Goal: Information Seeking & Learning: Check status

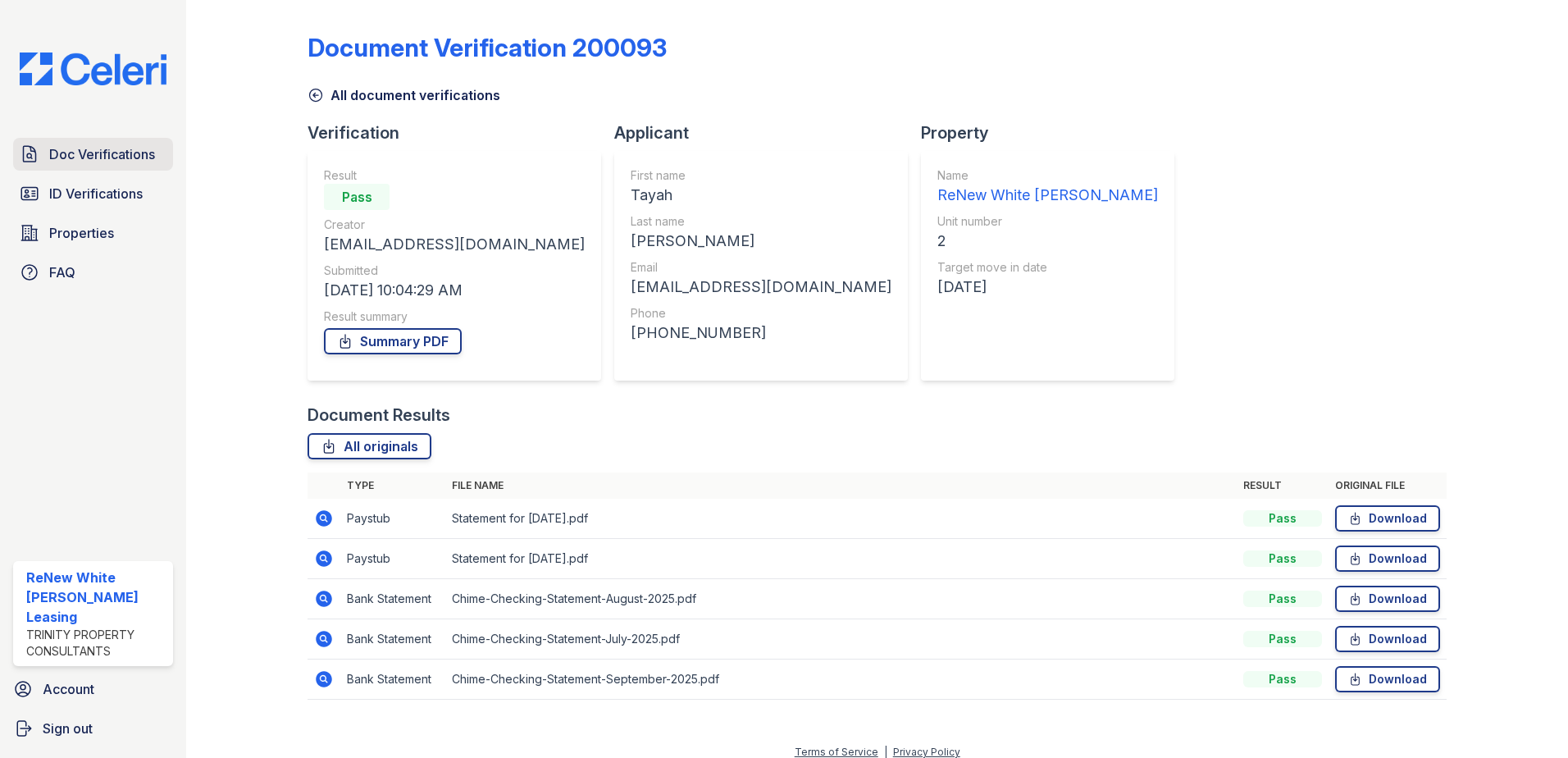
click at [88, 170] on link "Doc Verifications" at bounding box center [93, 153] width 160 height 33
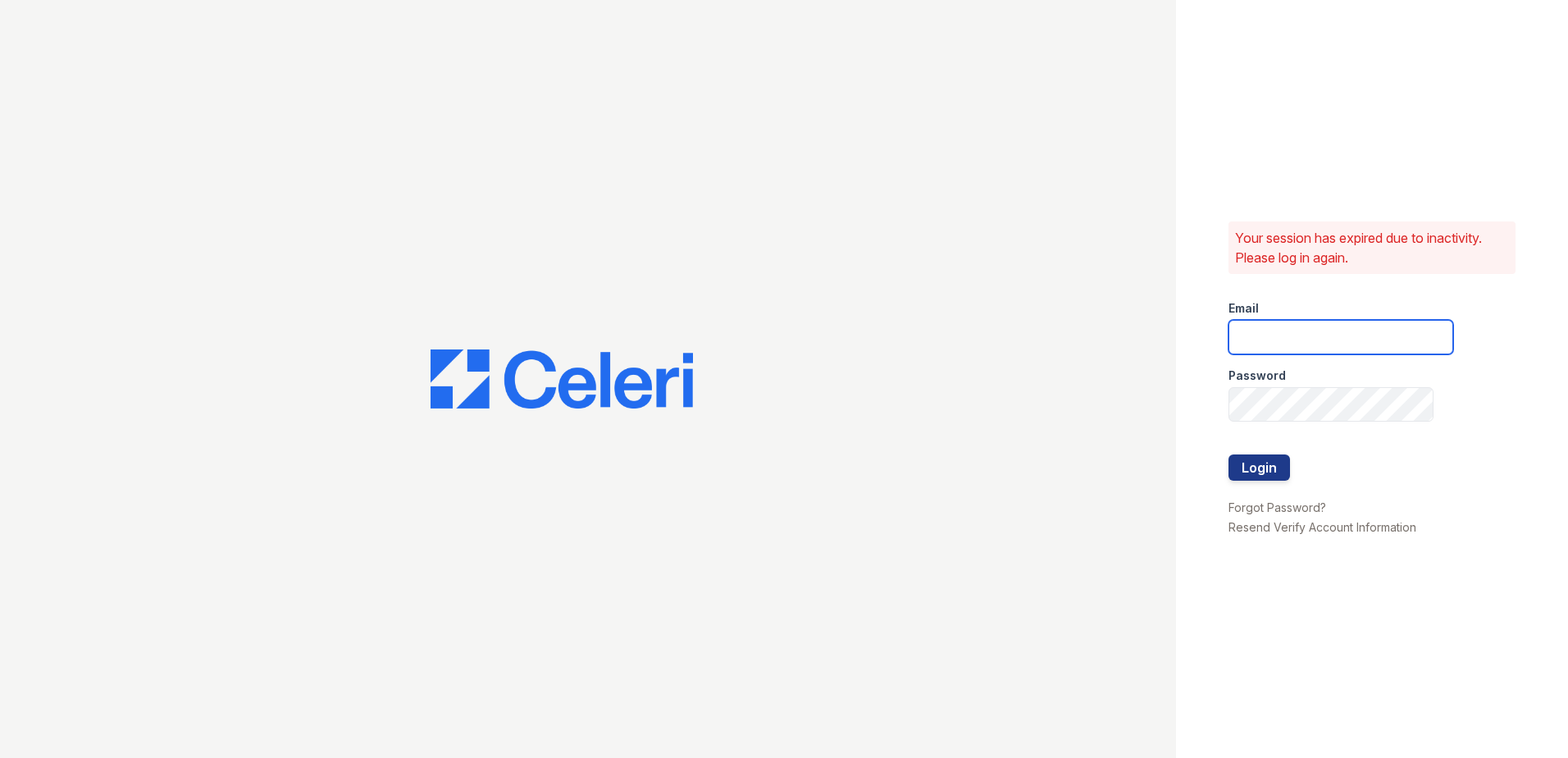
type input "renewwhitemarsh@trinity-pm.com"
click at [1250, 460] on button "Login" at bounding box center [1259, 468] width 61 height 26
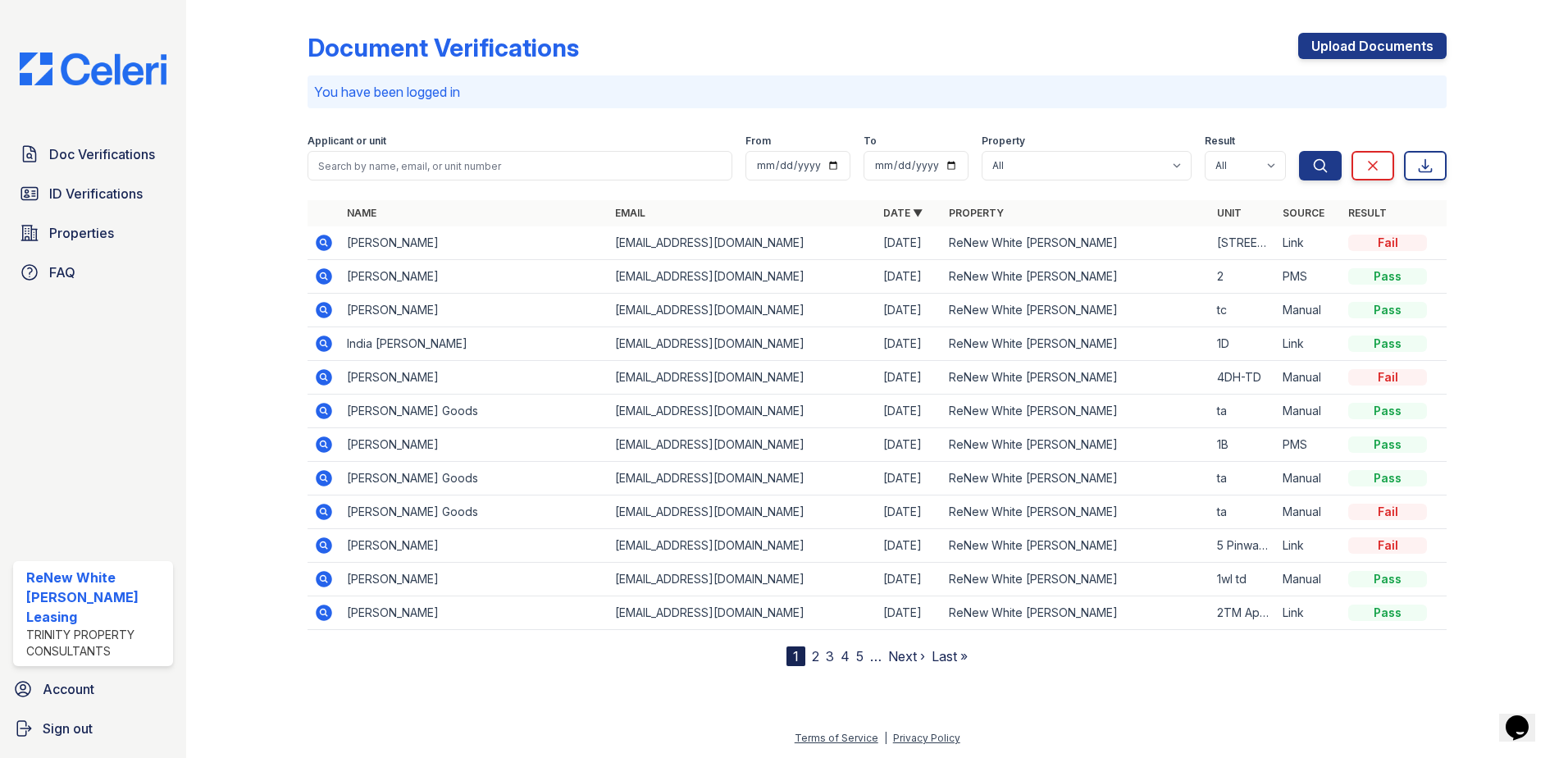
click at [815, 660] on link "2" at bounding box center [816, 657] width 7 height 17
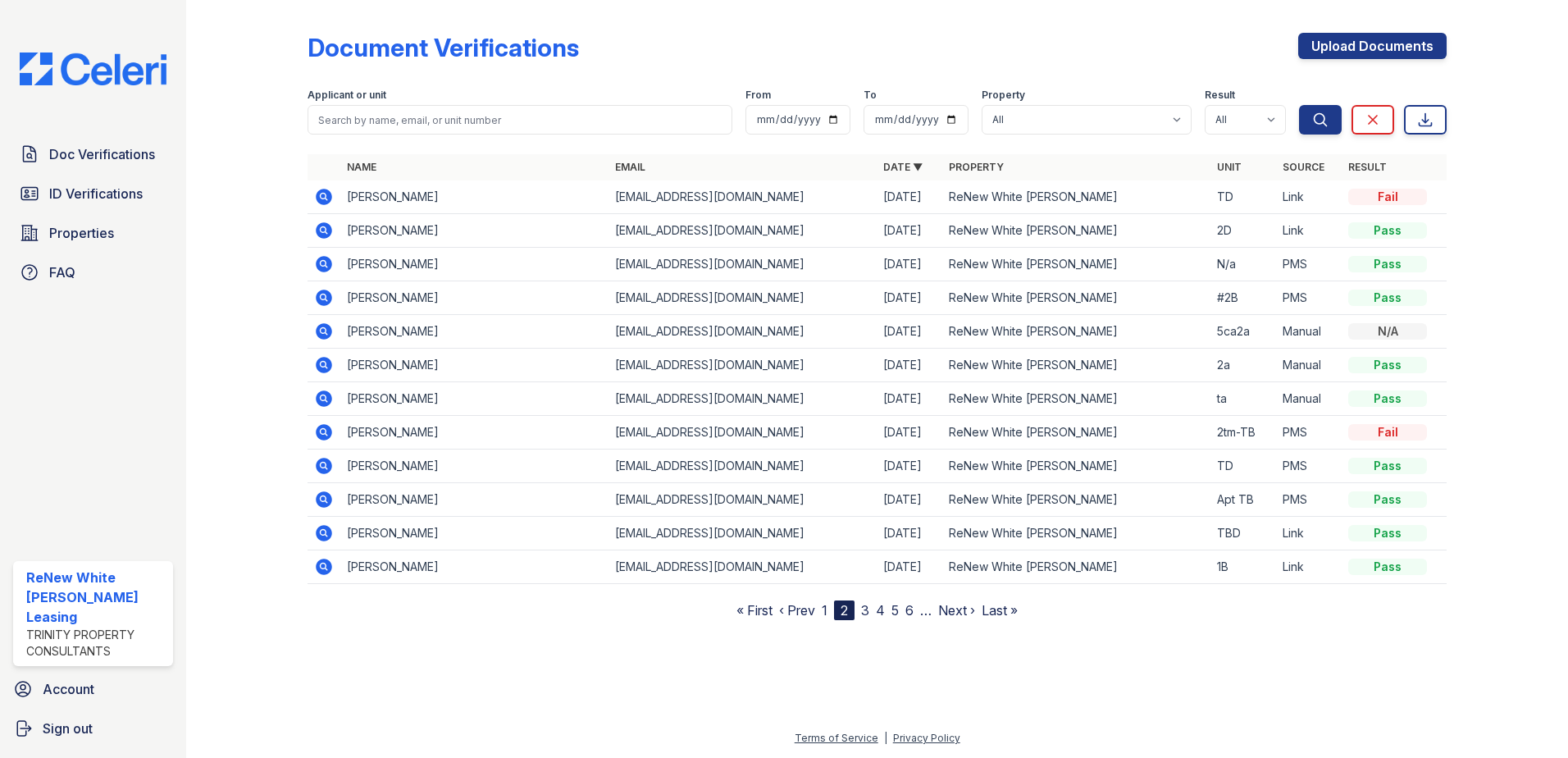
click at [329, 327] on icon at bounding box center [325, 331] width 17 height 17
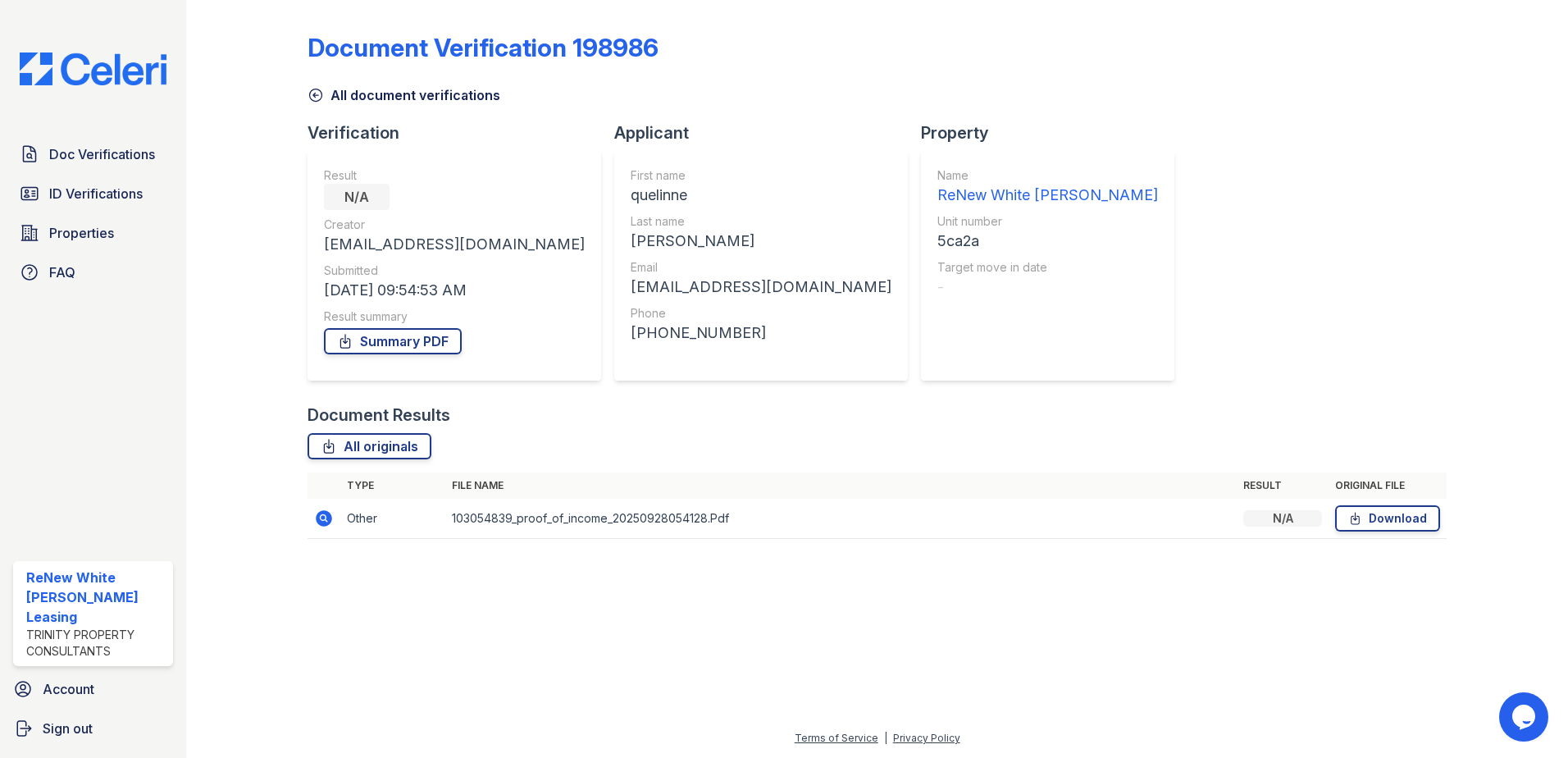
click at [323, 518] on icon at bounding box center [323, 517] width 4 height 4
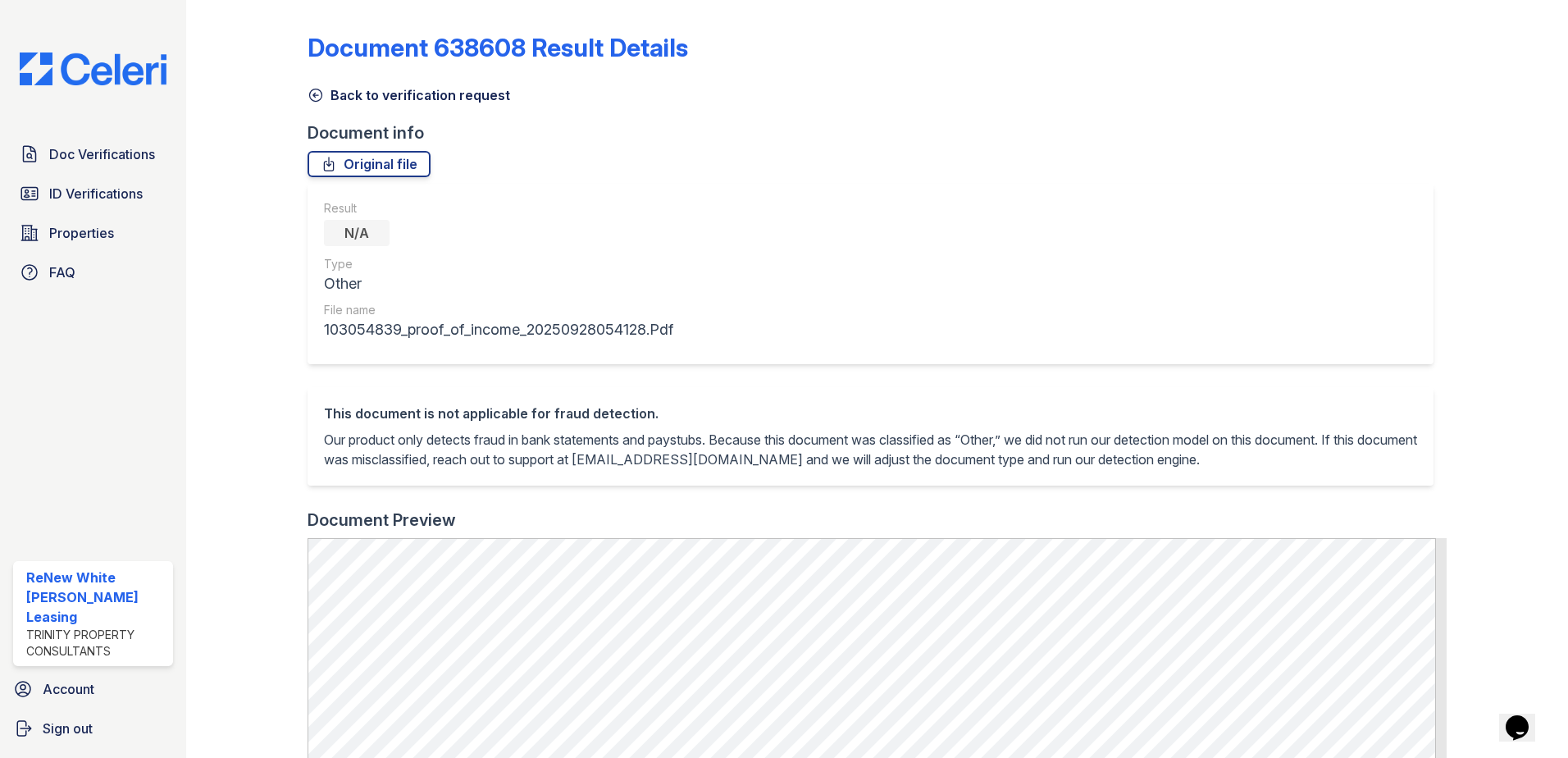
click at [312, 95] on icon at bounding box center [316, 95] width 17 height 17
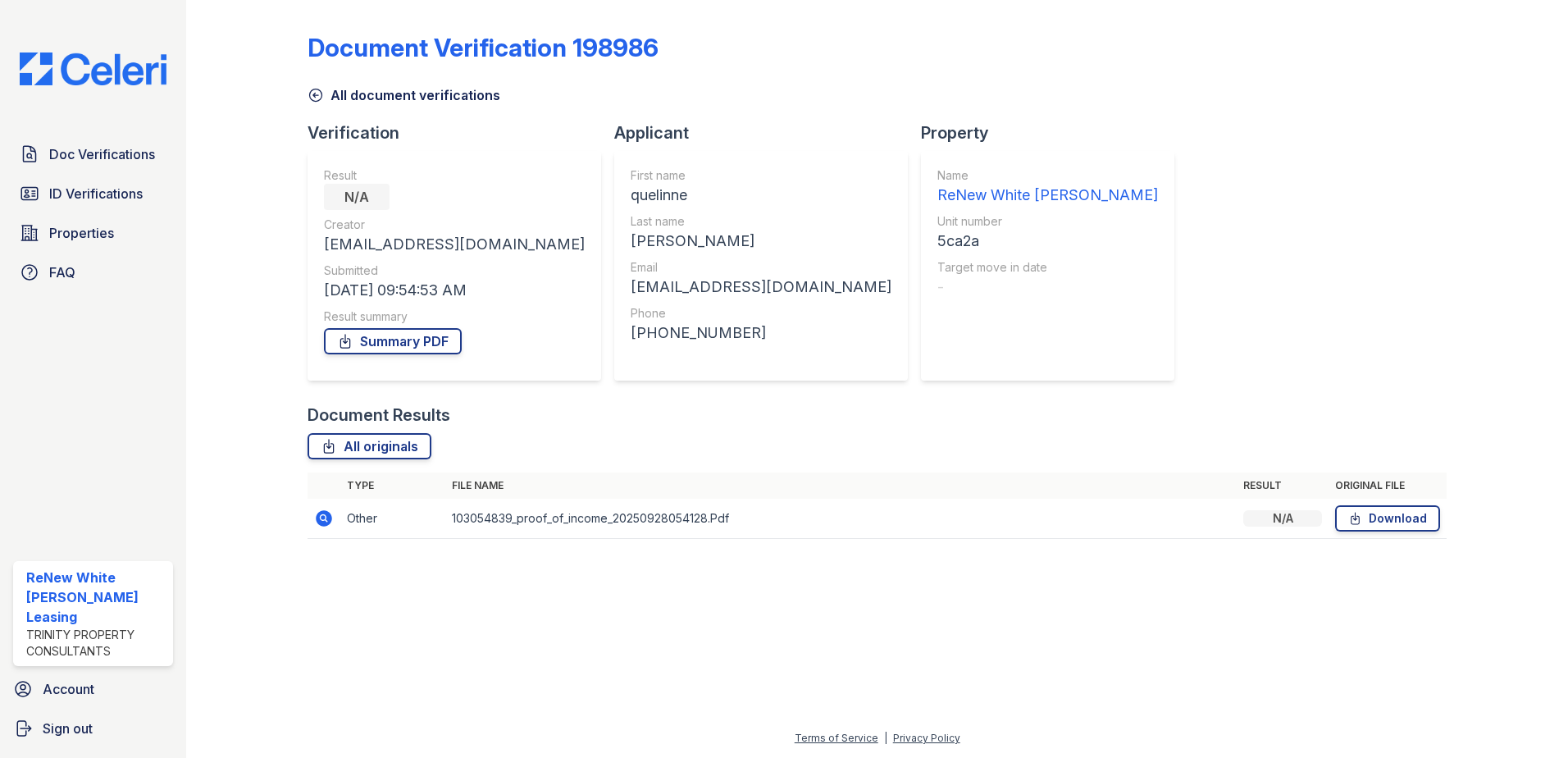
click at [316, 98] on icon at bounding box center [316, 95] width 17 height 17
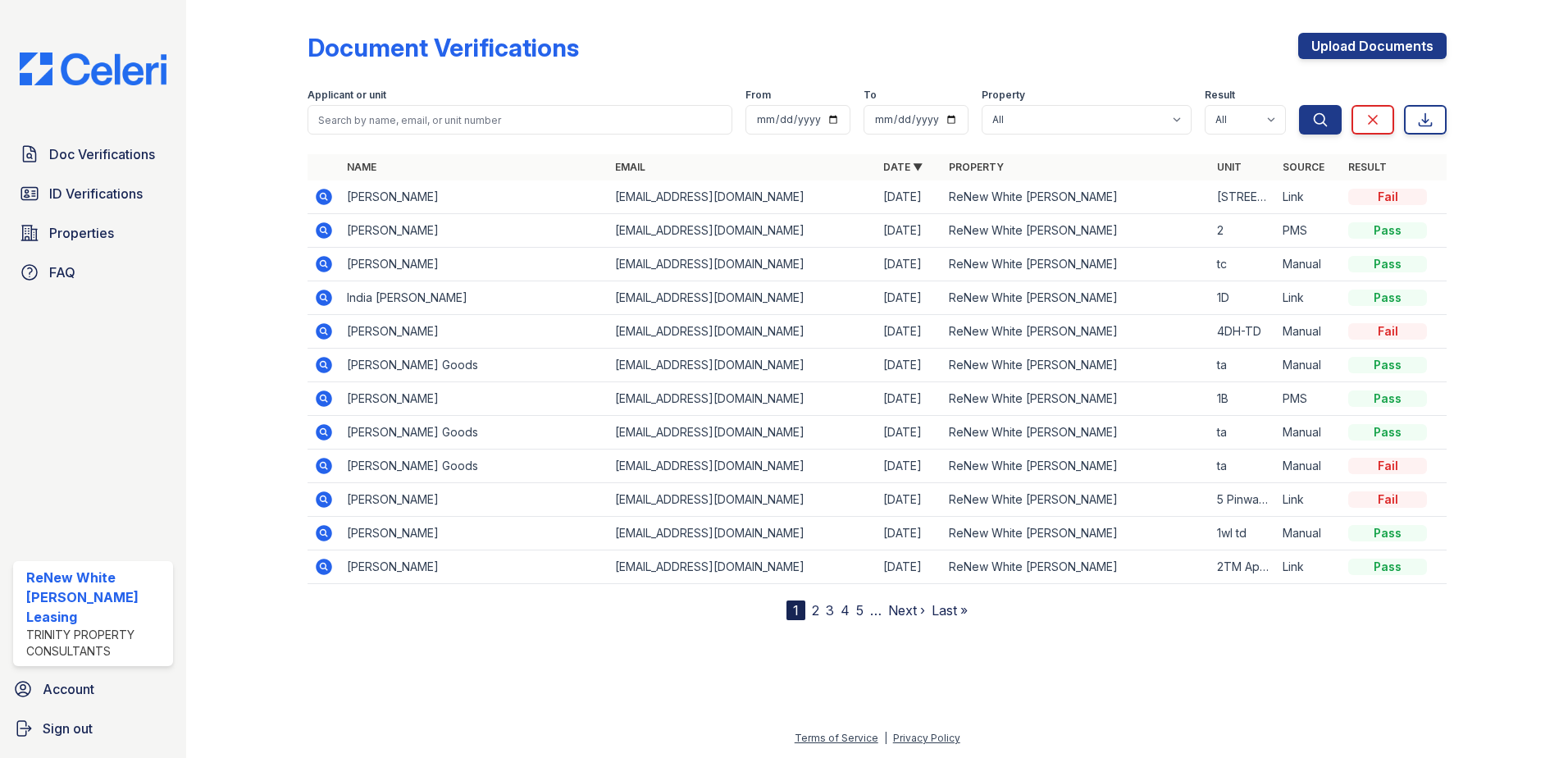
click at [517, 135] on form "Applicant or unit From To Property All ReNew White Marsh Result All Pass Cautio…" at bounding box center [877, 108] width 1139 height 66
click at [511, 125] on input "search" at bounding box center [520, 120] width 425 height 30
type input "quelinne"
click at [1299, 105] on button "Search" at bounding box center [1321, 120] width 43 height 30
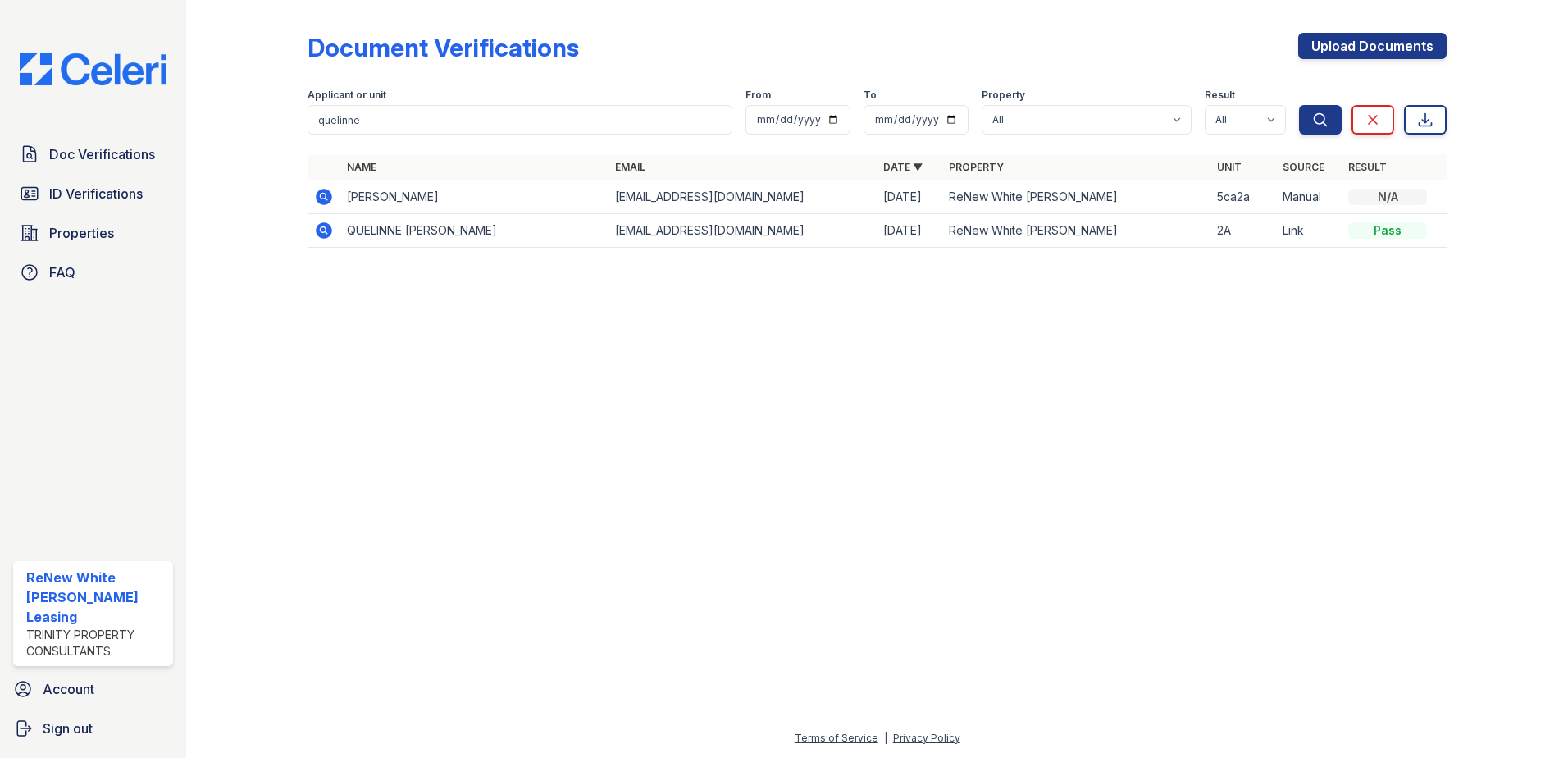
click at [325, 232] on icon at bounding box center [324, 230] width 20 height 20
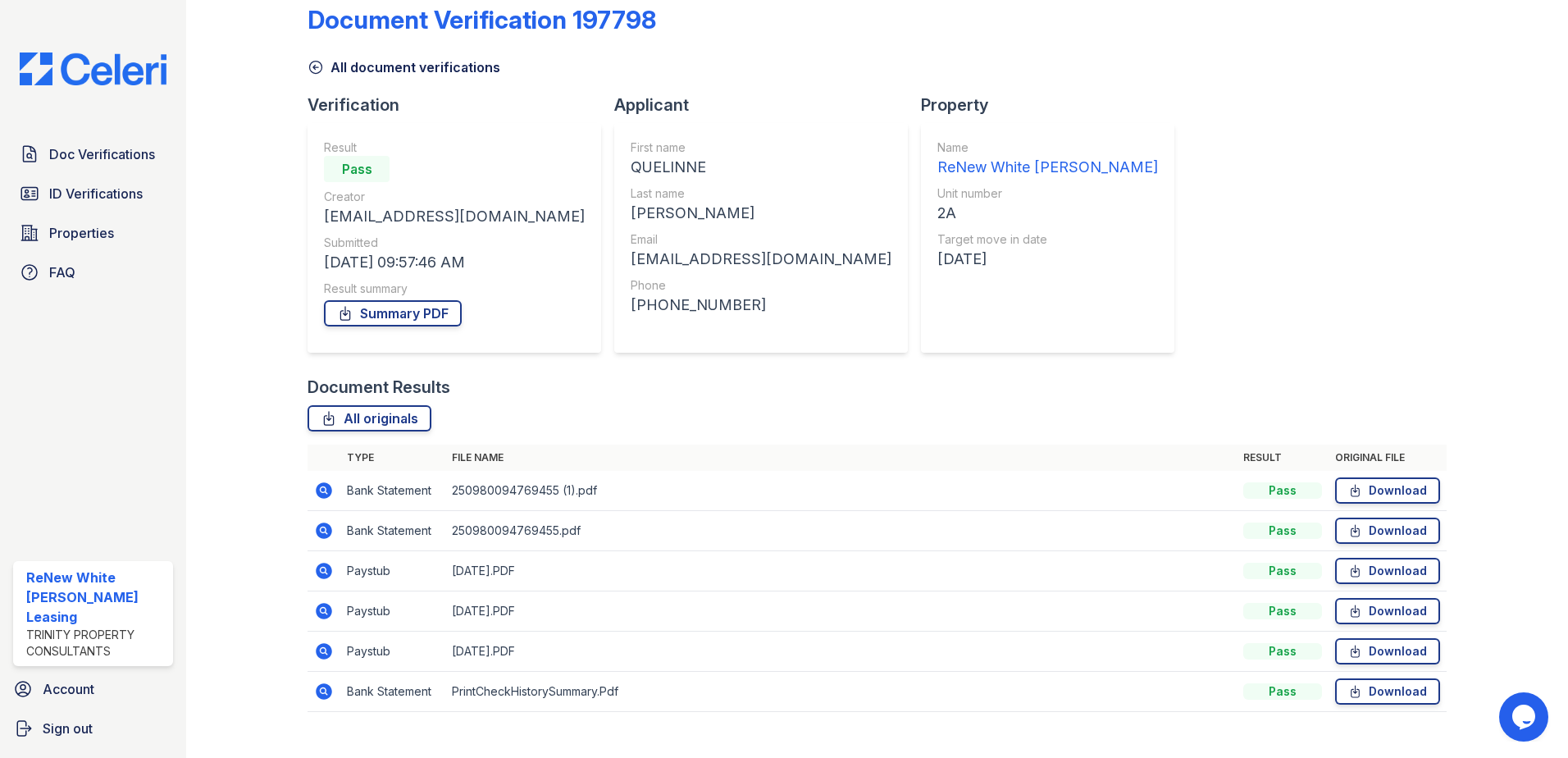
scroll to position [54, 0]
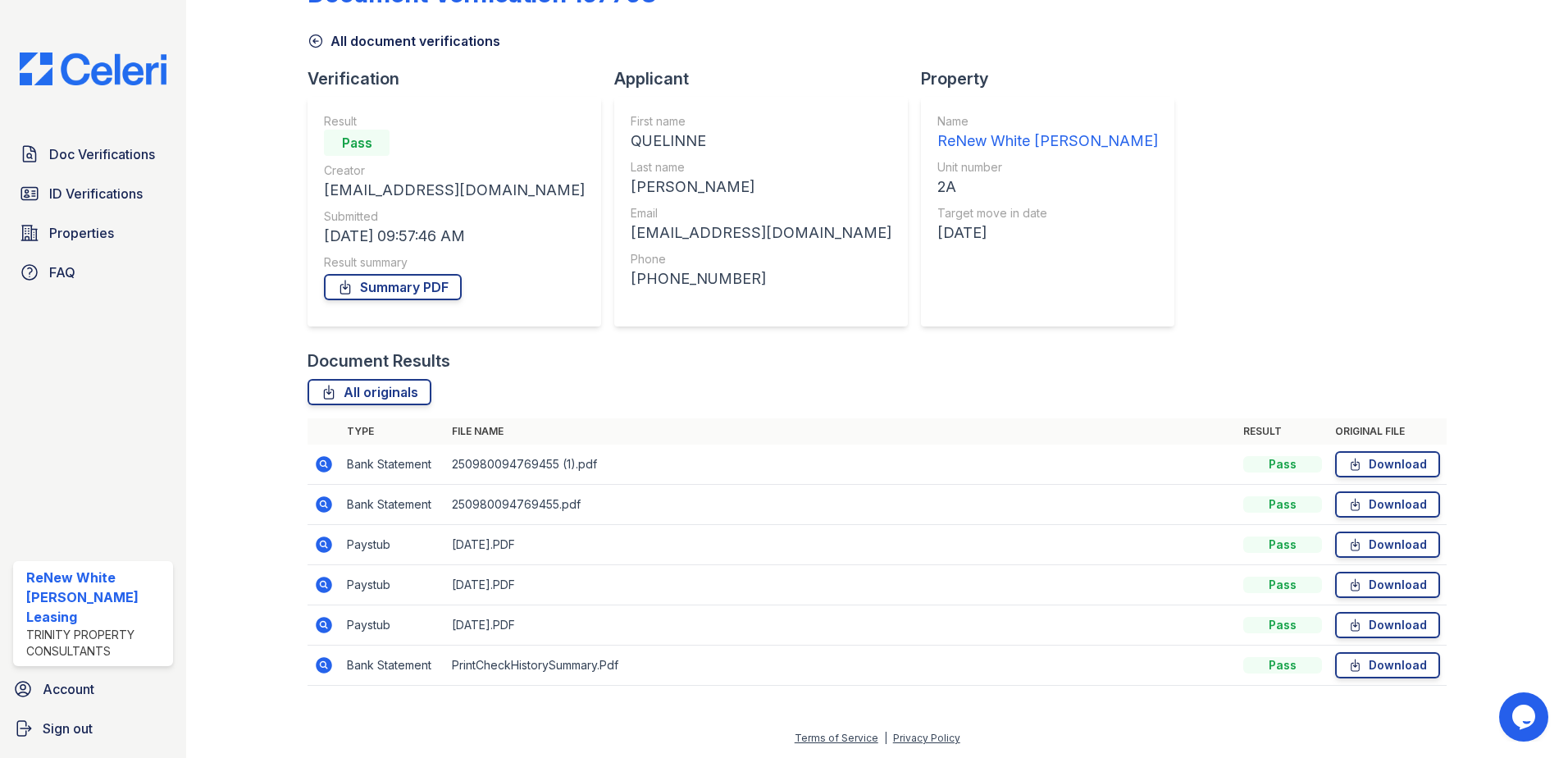
click at [327, 537] on icon at bounding box center [324, 544] width 20 height 20
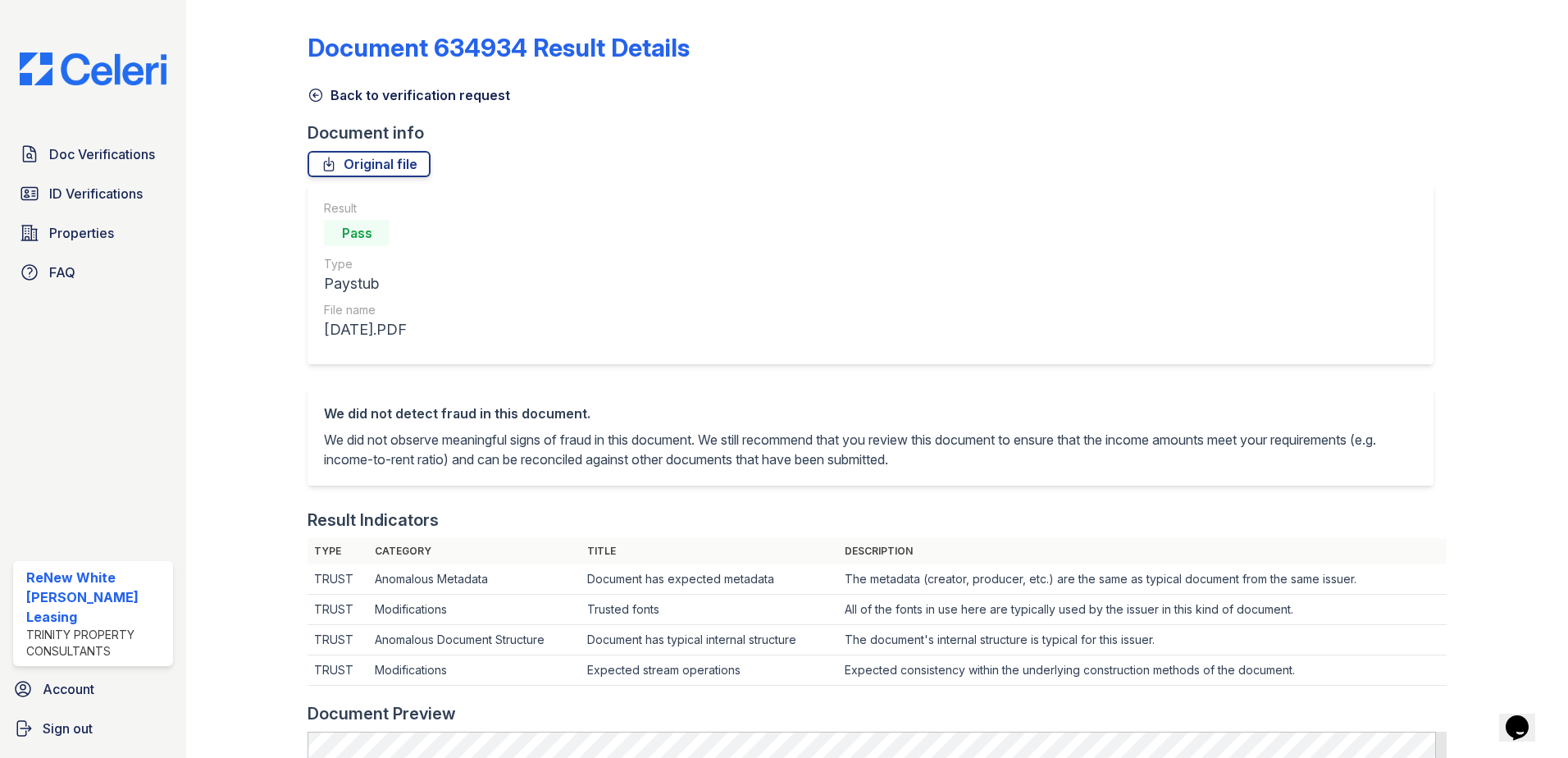
click at [316, 100] on icon at bounding box center [315, 95] width 12 height 12
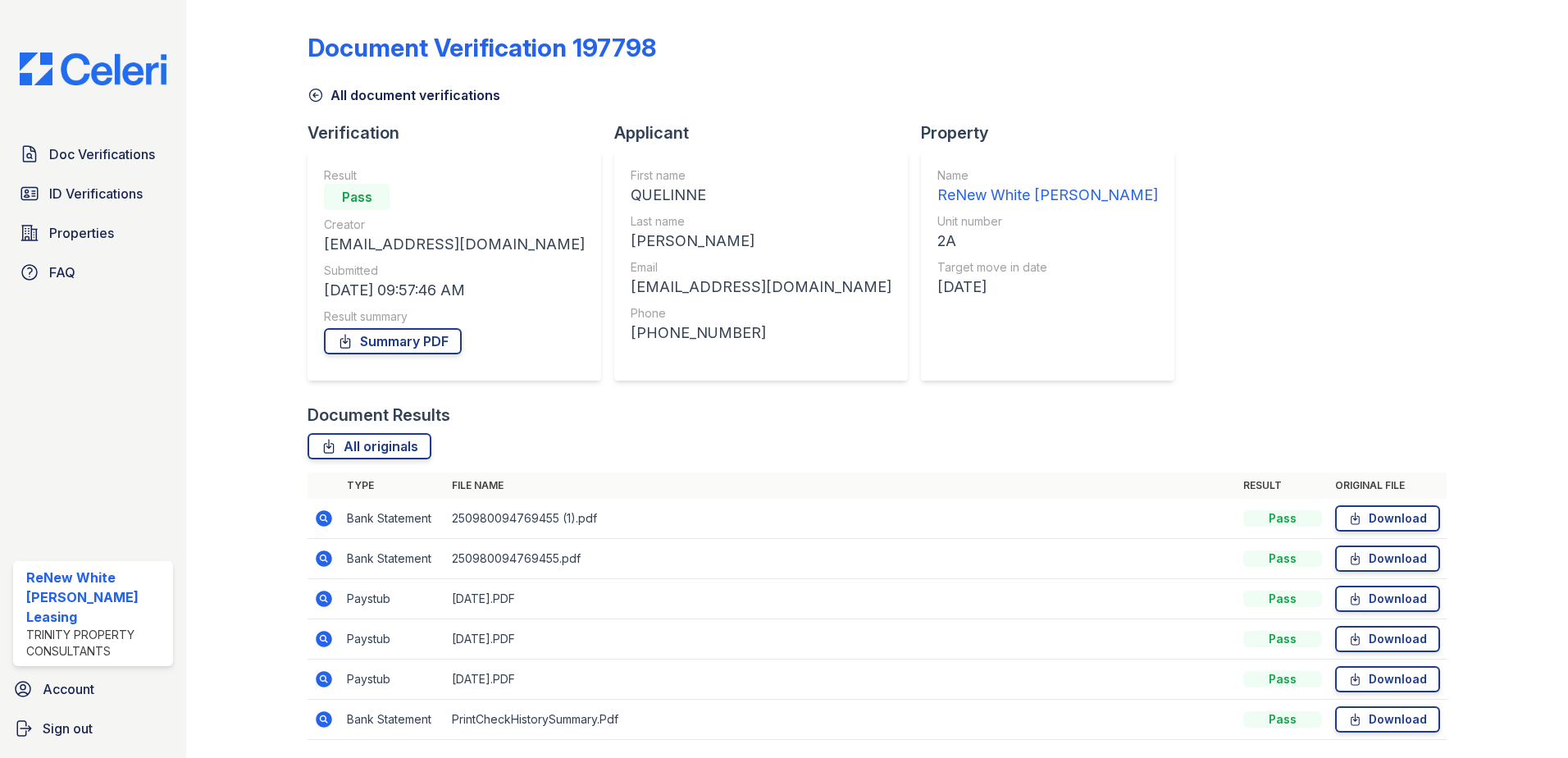
scroll to position [54, 0]
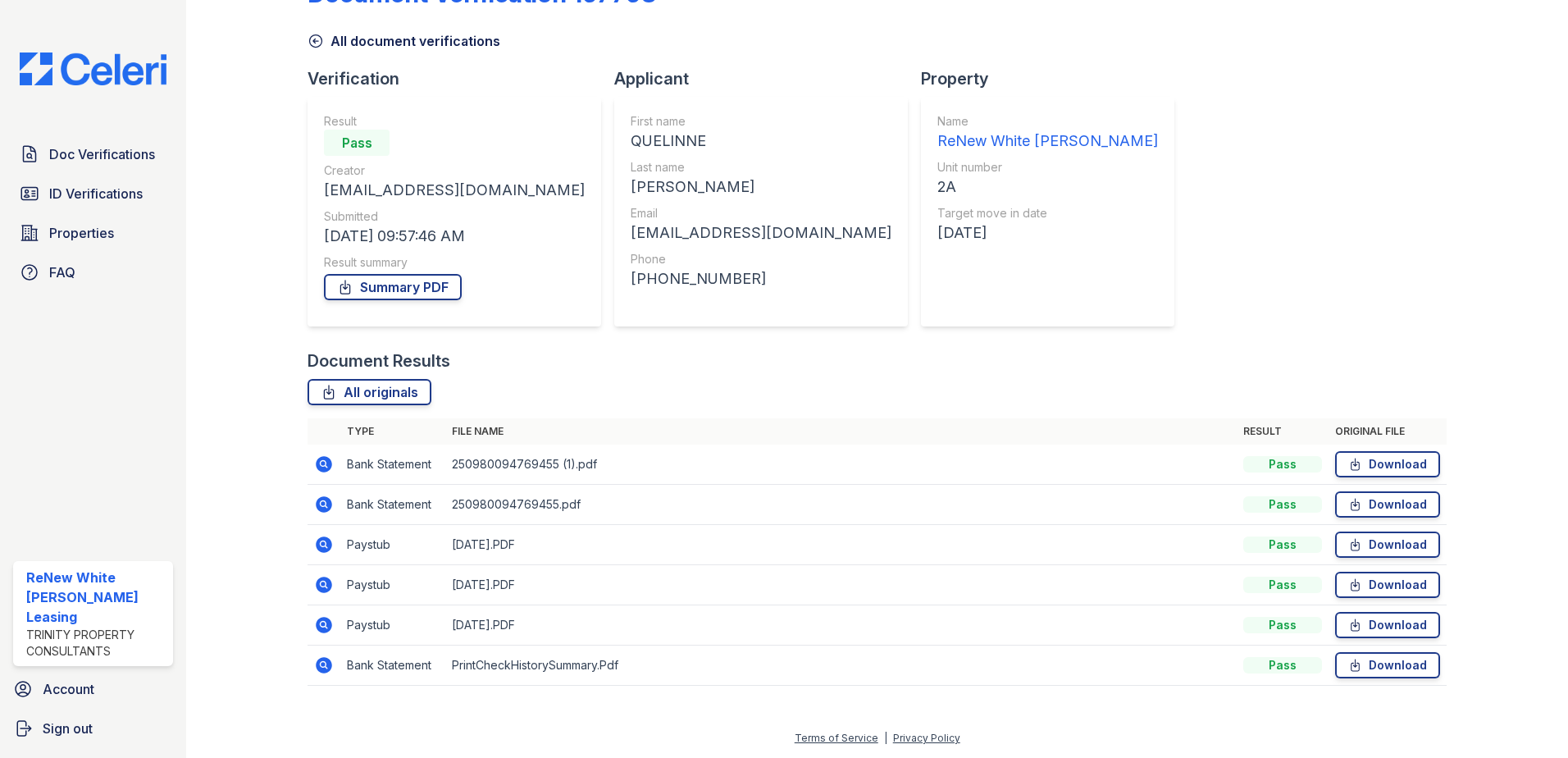
click at [324, 580] on icon at bounding box center [325, 585] width 17 height 17
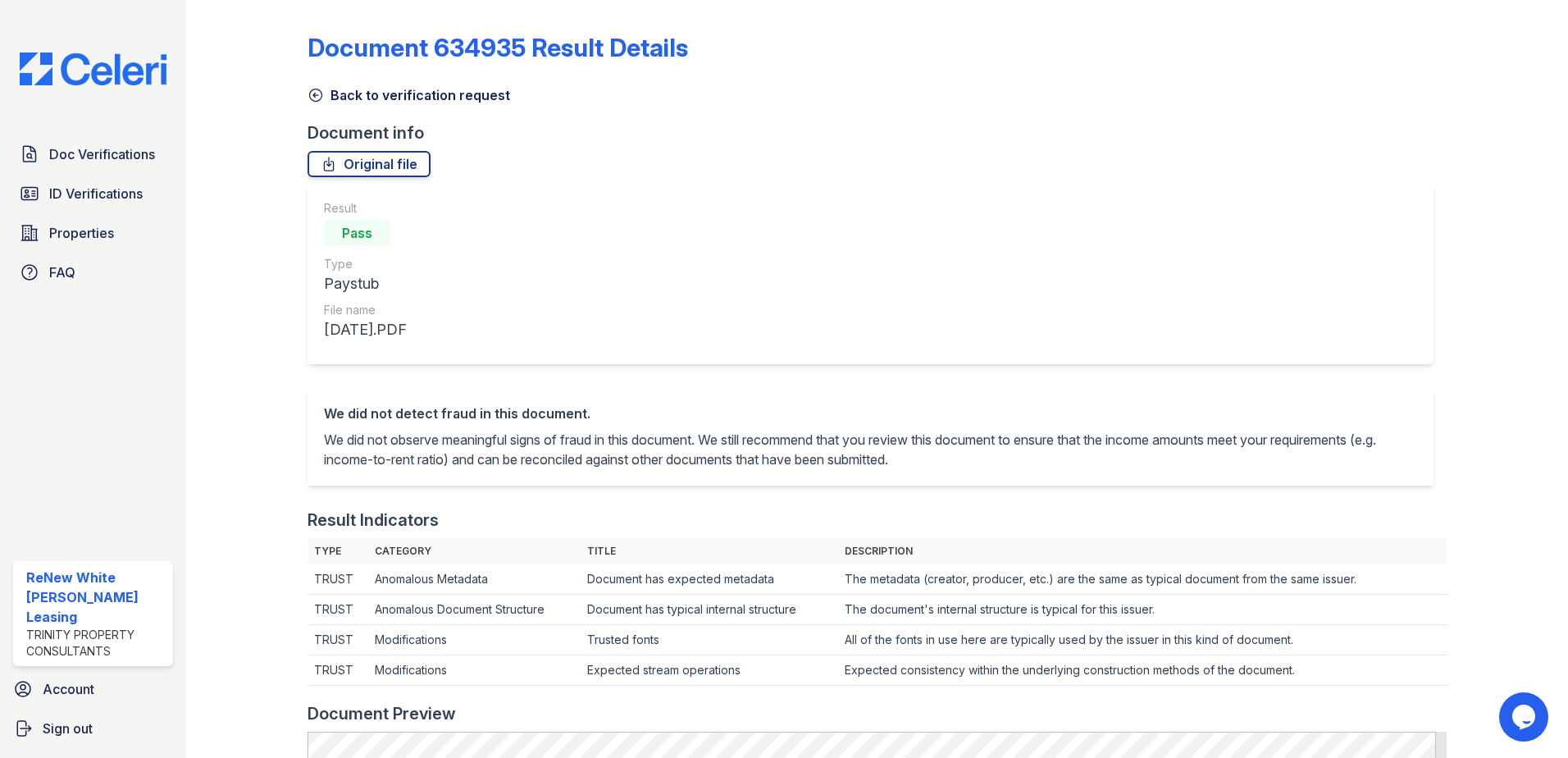
click at [314, 85] on div "Back to verification request" at bounding box center [877, 90] width 1139 height 30
click at [313, 92] on icon at bounding box center [316, 95] width 17 height 17
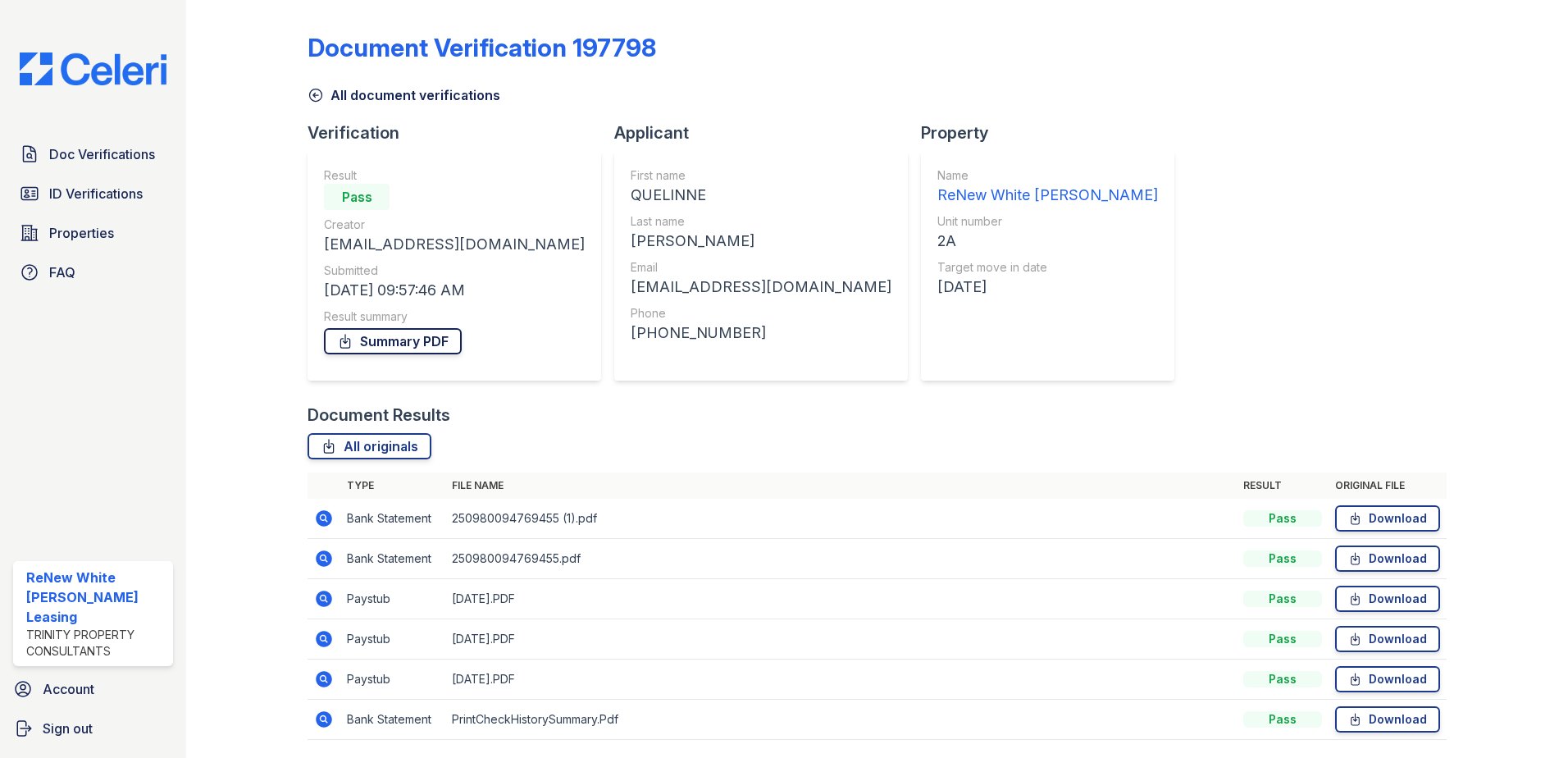
click at [377, 339] on link "Summary PDF" at bounding box center [392, 341] width 138 height 26
click at [316, 598] on icon at bounding box center [325, 599] width 17 height 17
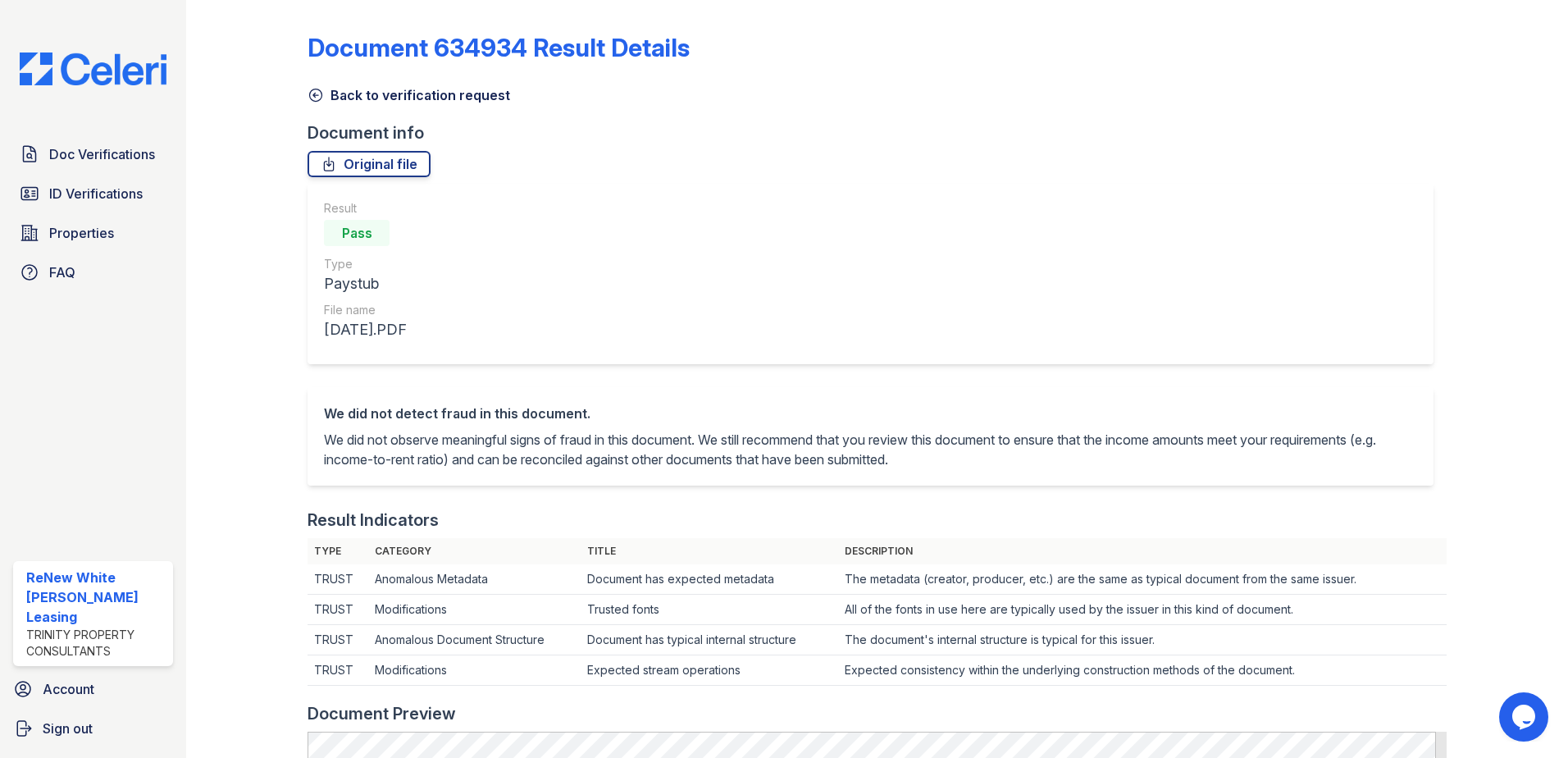
click at [317, 99] on icon at bounding box center [316, 95] width 17 height 17
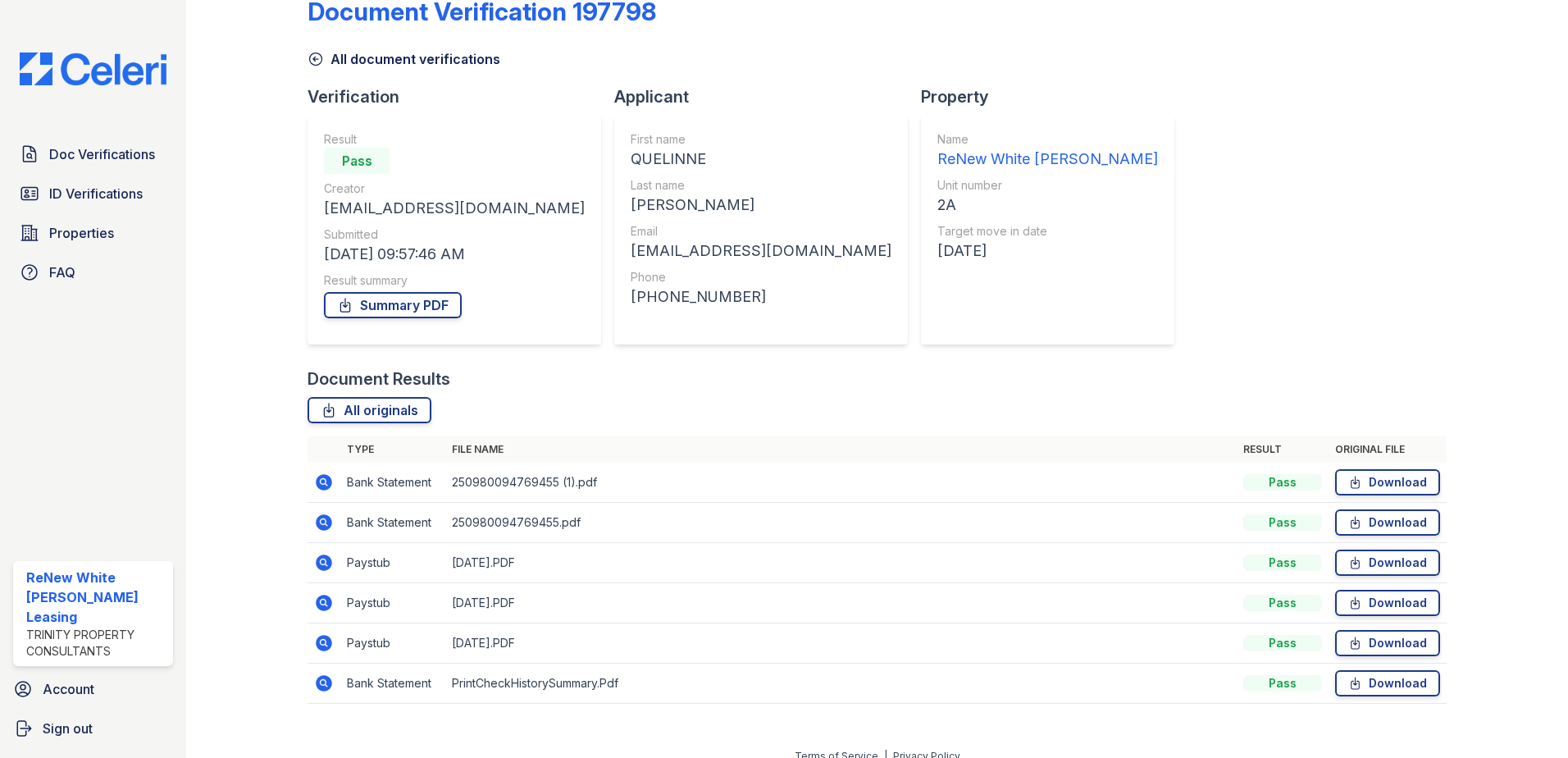
scroll to position [54, 0]
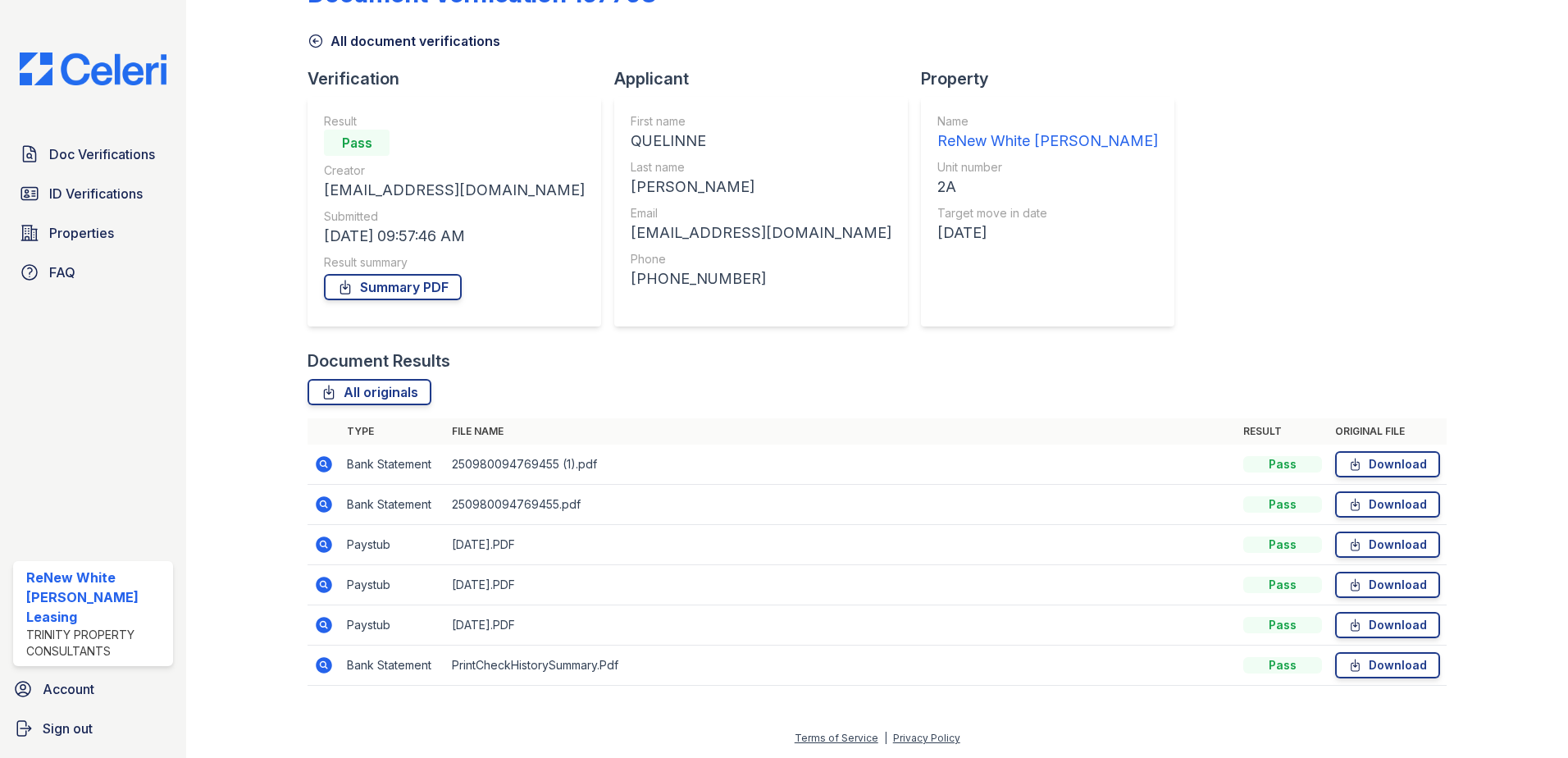
click at [322, 585] on icon at bounding box center [323, 583] width 4 height 4
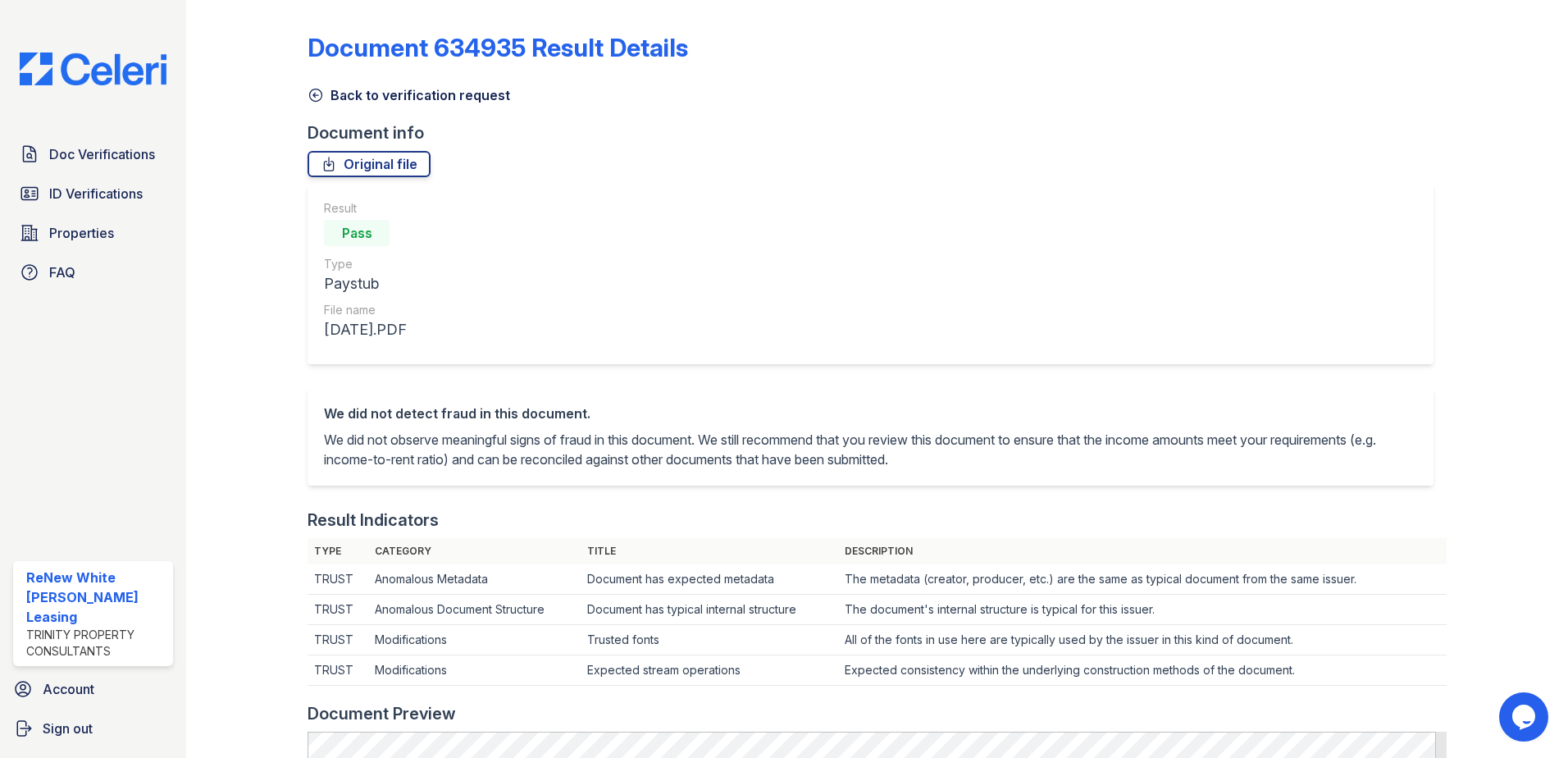
click at [309, 93] on icon at bounding box center [316, 95] width 17 height 17
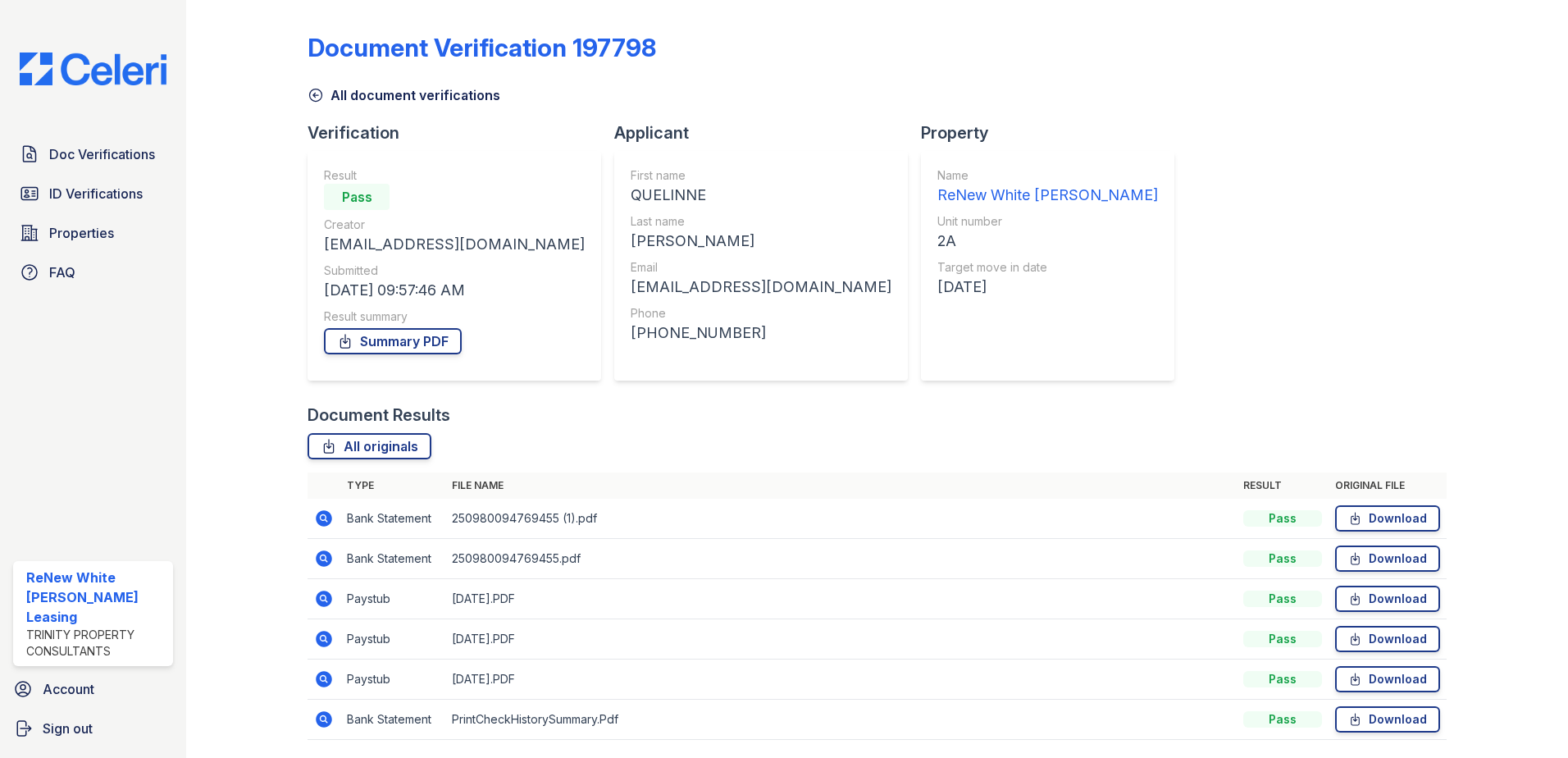
click at [308, 91] on icon at bounding box center [316, 95] width 17 height 17
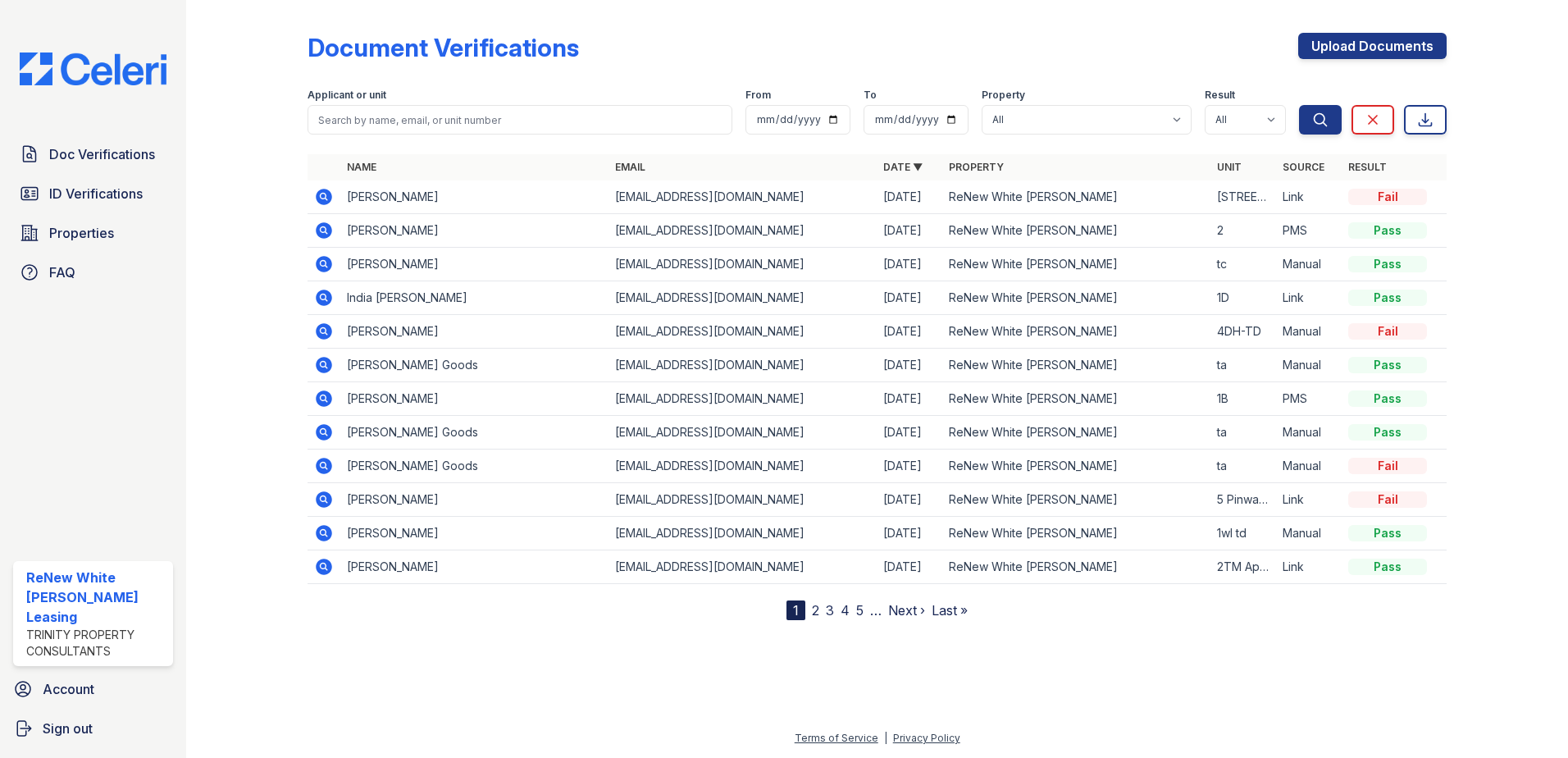
click at [494, 100] on div "Applicant or unit" at bounding box center [520, 97] width 425 height 17
click at [491, 126] on input "search" at bounding box center [520, 120] width 425 height 30
click at [50, 150] on span "Doc Verifications" at bounding box center [102, 153] width 106 height 20
type input "victoria"
click at [1299, 105] on button "Search" at bounding box center [1321, 120] width 43 height 30
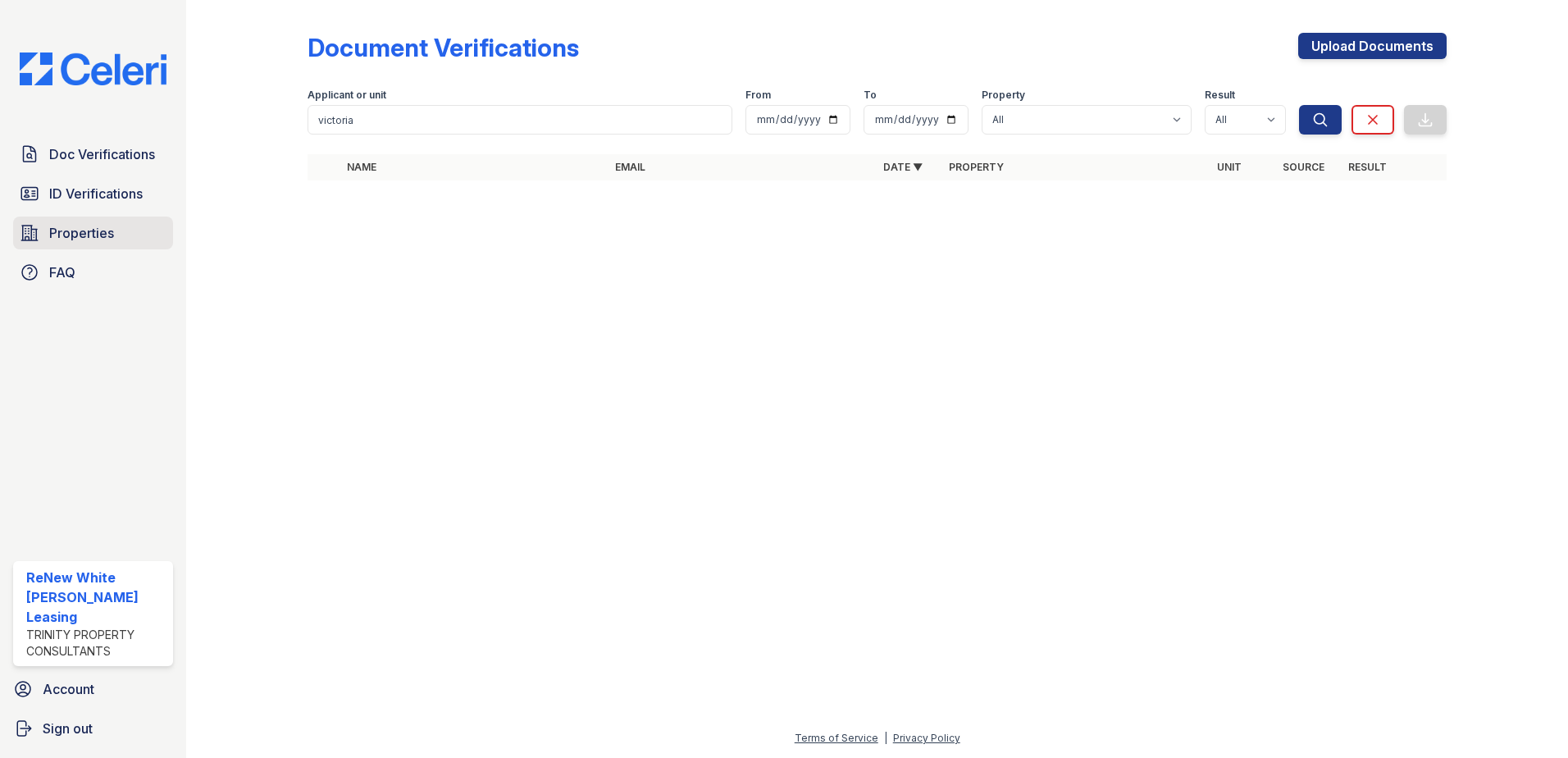
click at [52, 234] on span "Properties" at bounding box center [82, 233] width 65 height 20
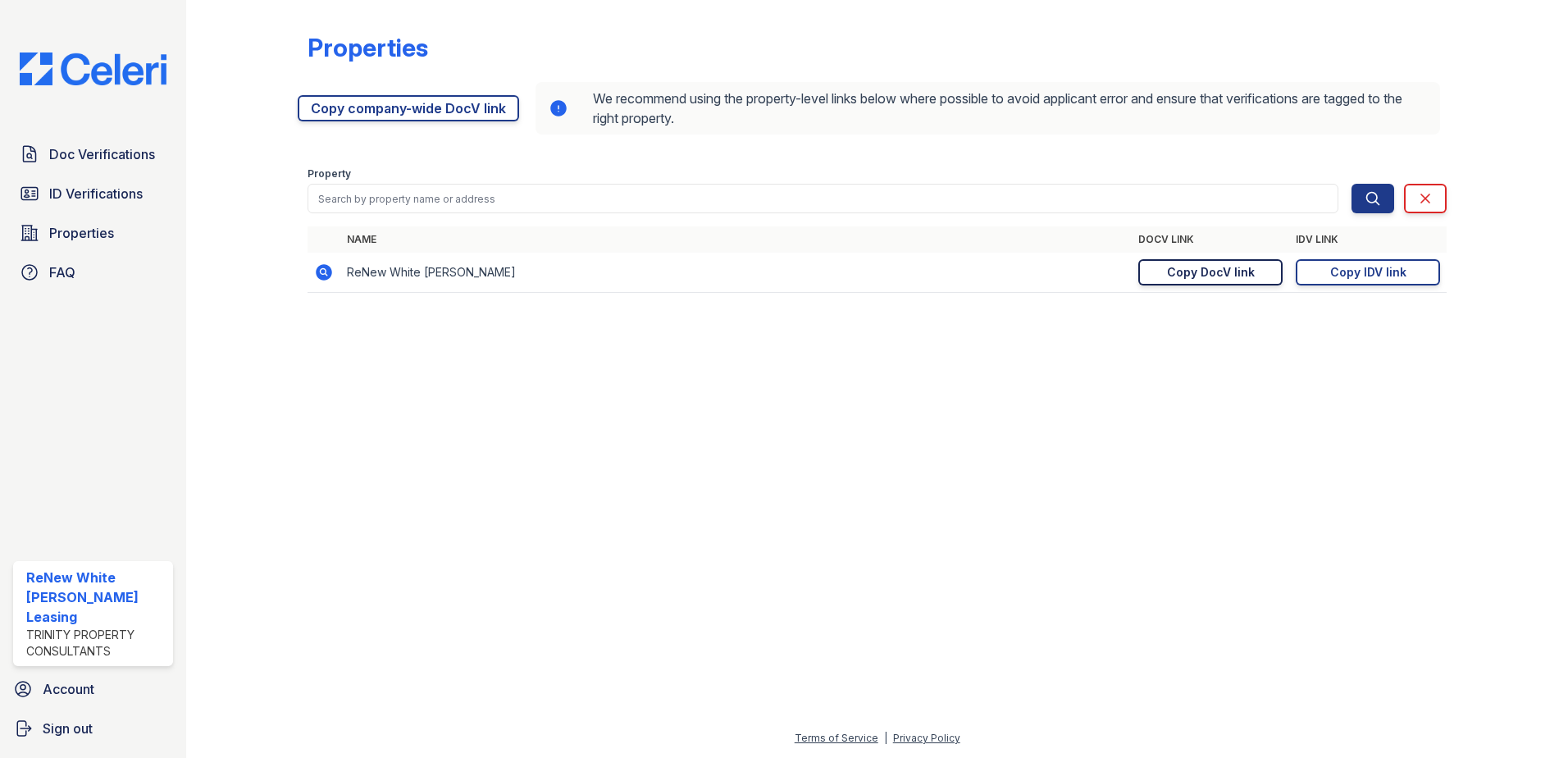
click at [1199, 260] on link "Copy DocV link Copy link" at bounding box center [1210, 273] width 144 height 26
